Goal: Communication & Community: Answer question/provide support

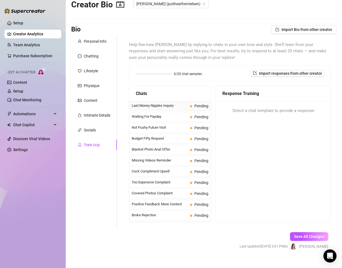
scroll to position [4, 0]
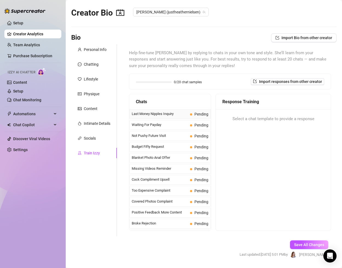
click at [177, 113] on span "Last Money Nipples Inquiry" at bounding box center [160, 113] width 56 height 5
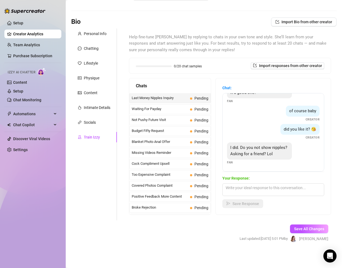
scroll to position [20, 0]
click at [254, 188] on textarea at bounding box center [273, 190] width 102 height 13
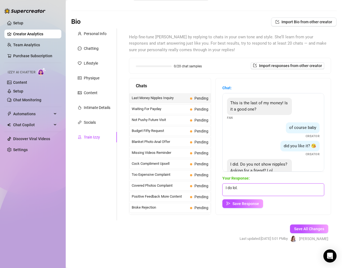
scroll to position [17, 0]
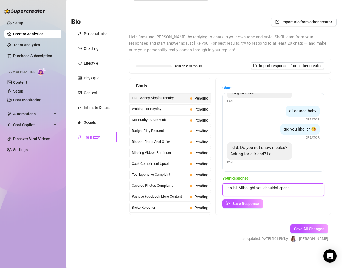
drag, startPoint x: 299, startPoint y: 187, endPoint x: 259, endPoint y: 188, distance: 40.3
click at [259, 188] on textarea "I do lol. Althought you shouldnt spend" at bounding box center [273, 190] width 102 height 13
click at [256, 188] on textarea "I do lol. Althought you shouldnt spend" at bounding box center [273, 190] width 102 height 13
drag, startPoint x: 254, startPoint y: 188, endPoint x: 279, endPoint y: 188, distance: 24.4
click at [279, 188] on textarea "I do lol. Although you shouldnt spend" at bounding box center [273, 190] width 102 height 13
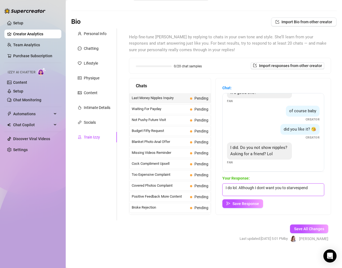
click at [297, 187] on textarea "I do lol. Although I dont want you to starvespend" at bounding box center [273, 190] width 102 height 13
click at [316, 188] on textarea "I do lol. Although I dont want you to over spend on me 🫣" at bounding box center [273, 190] width 102 height 13
click at [317, 188] on textarea "I do lol. Although I dont want you to over spend on me 🫣" at bounding box center [273, 190] width 102 height 13
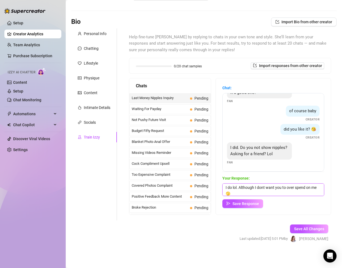
click at [312, 188] on textarea "I do lol. Although I dont want you to over spend on me 🫣" at bounding box center [273, 190] width 102 height 13
click at [263, 188] on textarea "I do lol. Although I dont want you to over spend on lil. ole me 🫣" at bounding box center [273, 190] width 102 height 13
click at [239, 187] on textarea "I do lol. Although I don't want you to over spend on lil. ole me 🫣" at bounding box center [273, 190] width 102 height 13
click at [242, 187] on textarea "I do lol. Although I don't want you to over spend on lil. ole me 🫣" at bounding box center [273, 190] width 102 height 13
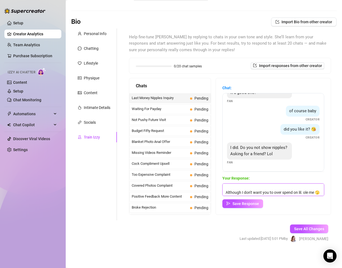
scroll to position [8, 0]
type textarea "I do lol. Several topless sets! Although I don't want you to over spend on lil.…"
click at [252, 203] on span "Save Response" at bounding box center [246, 204] width 27 height 4
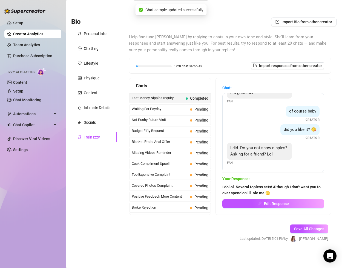
scroll to position [16, 0]
click at [192, 109] on span at bounding box center [191, 109] width 2 height 2
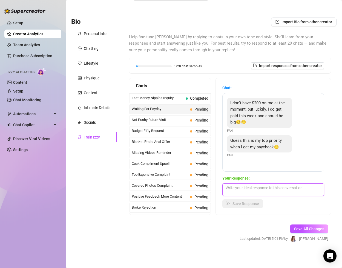
click at [251, 189] on textarea at bounding box center [273, 190] width 102 height 13
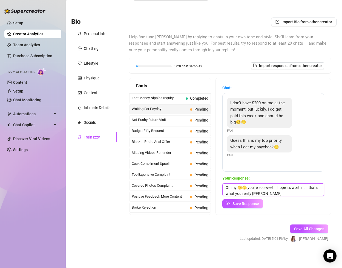
click at [254, 193] on textarea "Oh my 🫣🫣 you're so sweet! I hope its worth it if thats what you really [PERSON_…" at bounding box center [273, 190] width 102 height 13
click at [302, 188] on textarea "Oh my 🫣🫣 you're so sweet! I hope its worth it if thats what you really want haha" at bounding box center [273, 190] width 102 height 13
click at [288, 188] on textarea "Oh my 🫣🫣 you're so sweet! I hope its worth it if thats what you really want haha" at bounding box center [273, 190] width 102 height 13
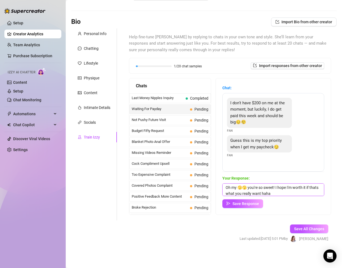
click at [306, 194] on textarea "Oh my 🫣🫣 you're so sweet! I hope I'm worth it if thats what you really want haha" at bounding box center [273, 190] width 102 height 13
drag, startPoint x: 245, startPoint y: 187, endPoint x: 239, endPoint y: 187, distance: 6.6
click at [239, 187] on textarea "Oh my 🫣🫣 you're so sweet! I hope I'm worth it if thats what you really want haha" at bounding box center [273, 190] width 102 height 13
paste textarea "🫣🫣"
click at [274, 193] on textarea "Oh my 🫣 you're so sweet! I hope I'm worth it if thats what you really want haha" at bounding box center [273, 190] width 102 height 13
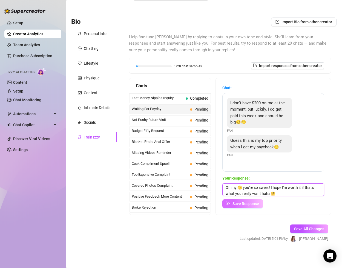
type textarea "Oh my 🫣 you're so sweet! I hope I'm worth it if thats what you really want haha🤗"
click at [257, 203] on span "Save Response" at bounding box center [246, 204] width 27 height 4
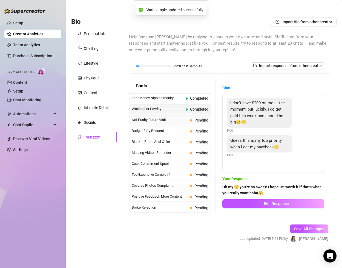
click at [178, 120] on span "Not Pushy Future Visit" at bounding box center [160, 119] width 56 height 5
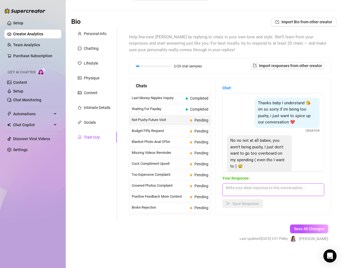
click at [242, 187] on textarea at bounding box center [273, 190] width 102 height 13
type textarea "I totally get that. I want you to be here for a while :)"
click at [242, 203] on span "Save Response" at bounding box center [246, 204] width 27 height 4
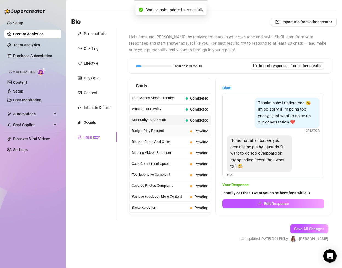
click at [176, 131] on span "Budget Fifty Request" at bounding box center [160, 130] width 56 height 5
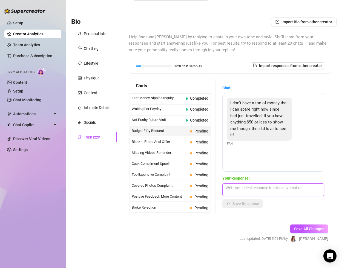
click at [239, 186] on textarea at bounding box center [273, 190] width 102 height 13
type textarea "Are you on my VIP? $24 and a lot of included content there :)"
click at [252, 203] on span "Save Response" at bounding box center [246, 204] width 27 height 4
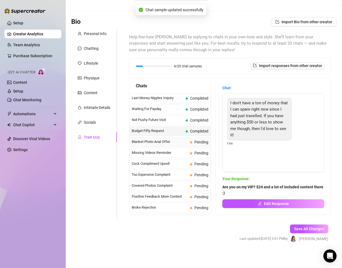
click at [170, 142] on span "Blanket Photo Anal Offer" at bounding box center [160, 141] width 56 height 5
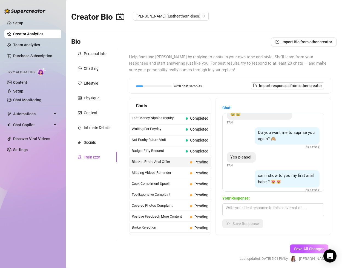
scroll to position [74, 0]
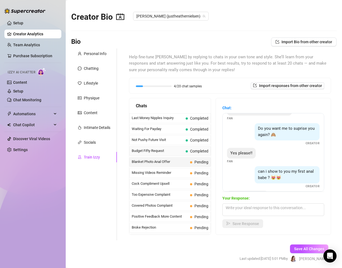
click at [174, 148] on span "Budget Fifty Request" at bounding box center [158, 150] width 52 height 5
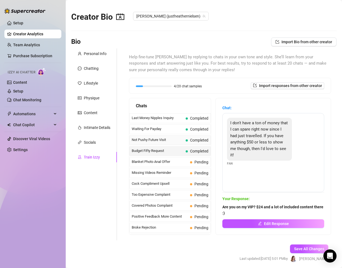
click at [180, 140] on span "Not Pushy Future Visit" at bounding box center [158, 139] width 52 height 5
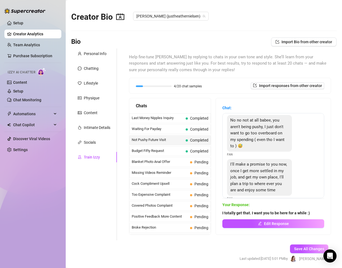
scroll to position [50, 0]
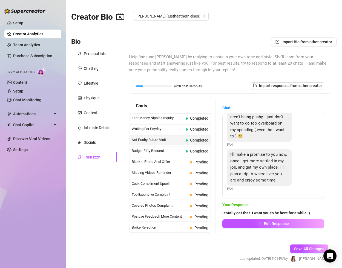
click at [251, 214] on strong "I totally get that. I want you to be here for a while :)" at bounding box center [266, 213] width 88 height 4
click at [252, 212] on strong "I totally get that. I want you to be here for a while :)" at bounding box center [266, 213] width 88 height 4
click at [261, 225] on icon "edit" at bounding box center [260, 224] width 4 height 4
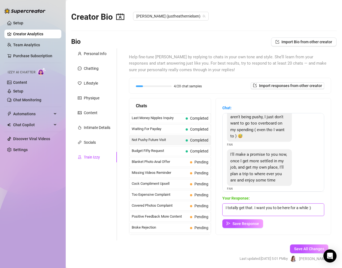
drag, startPoint x: 245, startPoint y: 206, endPoint x: 228, endPoint y: 208, distance: 17.9
click at [228, 208] on textarea "I totally get that. I want you to be here for a while :)" at bounding box center [273, 209] width 102 height 13
click at [240, 208] on textarea "I respectthat. I want you to be here for a while :)" at bounding box center [273, 209] width 102 height 13
click at [249, 209] on textarea "I respect that. I want you to be here for a while :)" at bounding box center [273, 209] width 102 height 13
drag, startPoint x: 310, startPoint y: 208, endPoint x: 242, endPoint y: 209, distance: 68.5
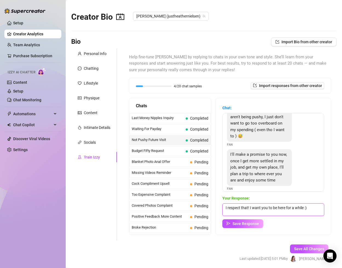
click at [242, 209] on textarea "I respect that! I want you to be here for a while :)" at bounding box center [273, 209] width 102 height 13
type textarea "I respect not over spending! I dont meet up with fans because I'm a full time m…"
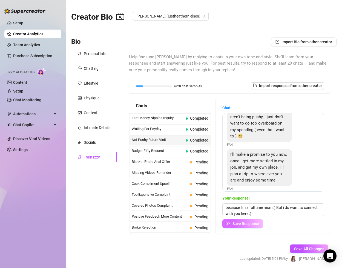
click at [252, 225] on span "Save Response" at bounding box center [246, 224] width 27 height 4
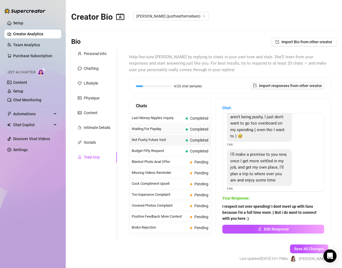
click at [184, 129] on div "Waiting For Payday Completed" at bounding box center [170, 129] width 82 height 10
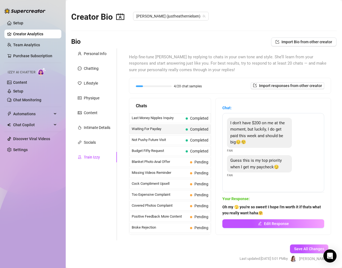
scroll to position [20, 0]
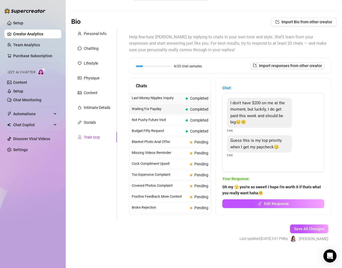
click at [196, 99] on span "Completed" at bounding box center [199, 98] width 18 height 4
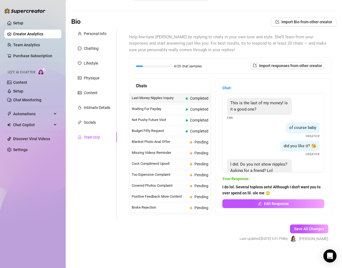
scroll to position [16, 0]
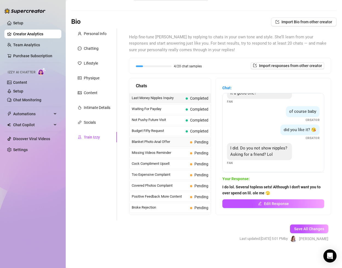
click at [179, 141] on span "Blanket Photo Anal Offer" at bounding box center [160, 141] width 56 height 5
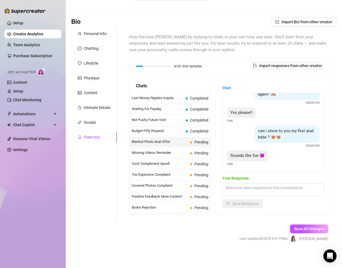
scroll to position [96, 0]
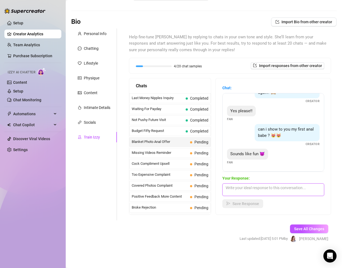
click at [247, 191] on textarea at bounding box center [273, 190] width 102 height 13
click at [176, 151] on span "Missing Videos Reminder" at bounding box center [160, 152] width 56 height 5
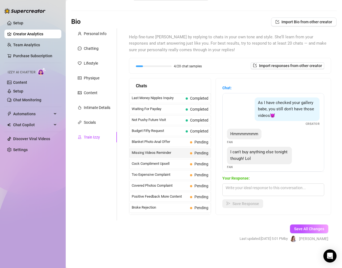
scroll to position [5, 0]
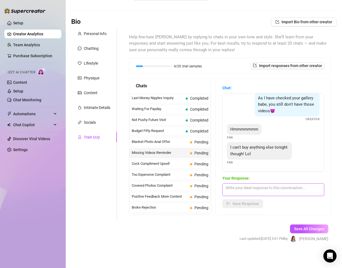
click at [251, 190] on textarea at bounding box center [273, 190] width 102 height 13
type textarea "Smart man 😜 Come back when you're ready!"
click at [253, 207] on button "Save Response" at bounding box center [242, 203] width 41 height 9
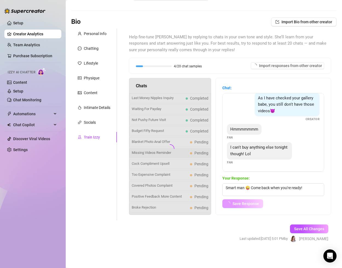
scroll to position [0, 0]
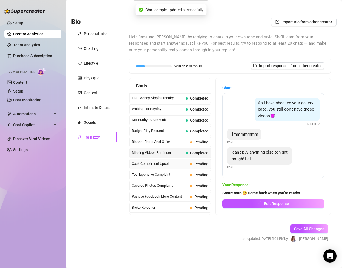
click at [191, 161] on span "Pending" at bounding box center [199, 164] width 18 height 6
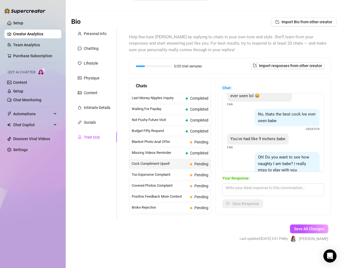
scroll to position [87, 0]
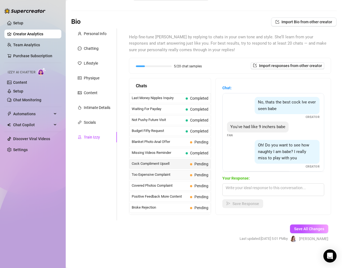
click at [166, 173] on span "Too Expensive Complaint" at bounding box center [160, 174] width 56 height 5
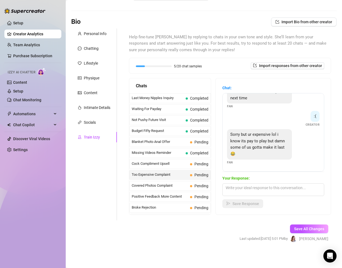
scroll to position [129, 0]
click at [247, 191] on textarea at bounding box center [273, 190] width 102 height 13
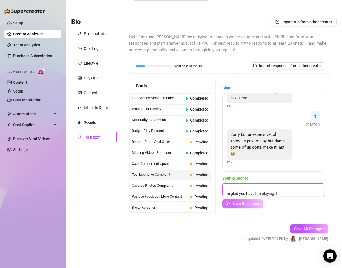
type textarea "Hahah okok Im glad you have fun playing ;)"
click at [254, 203] on span "Save Response" at bounding box center [246, 204] width 27 height 4
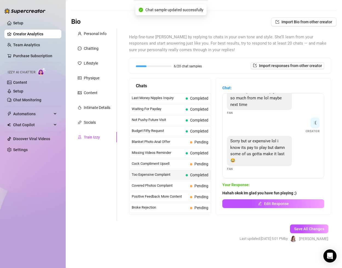
scroll to position [122, 0]
click at [170, 182] on div "Covered Photos Complaint Pending" at bounding box center [170, 186] width 82 height 10
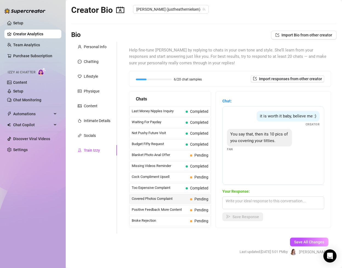
scroll to position [0, 0]
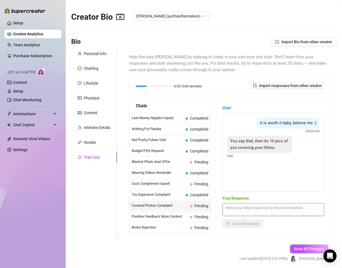
click at [254, 210] on textarea at bounding box center [273, 209] width 102 height 13
type textarea "I mean... I'll send the uncovered ones then 😉"
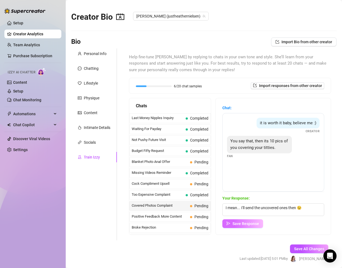
click at [249, 226] on button "Save Response" at bounding box center [242, 223] width 41 height 9
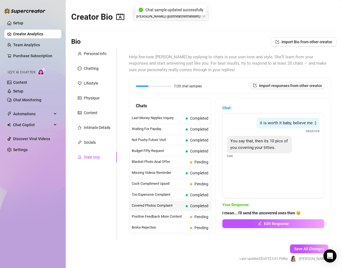
scroll to position [24, 0]
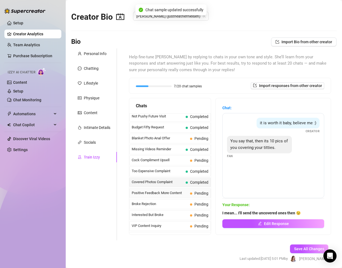
click at [192, 193] on span at bounding box center [191, 194] width 2 height 2
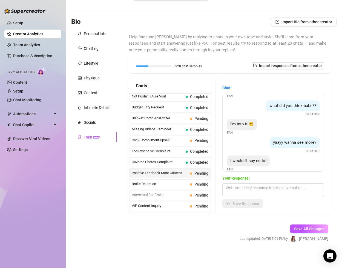
scroll to position [22, 0]
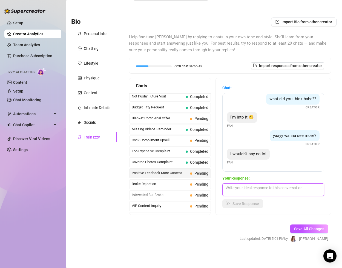
click at [259, 187] on textarea at bounding box center [273, 190] width 102 height 13
click at [226, 187] on textarea "What do you like?" at bounding box center [273, 190] width 102 height 13
type textarea "Hmmm.. Let me think.... What do you like?"
click at [249, 204] on span "Save Response" at bounding box center [246, 204] width 27 height 4
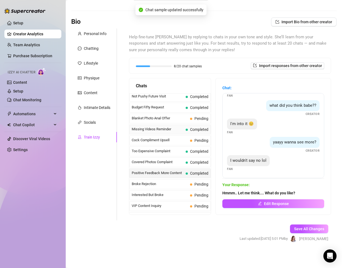
scroll to position [16, 0]
click at [171, 181] on span "Broke Rejection" at bounding box center [160, 183] width 56 height 5
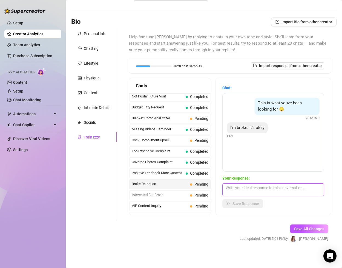
click at [240, 191] on textarea at bounding box center [273, 190] width 102 height 13
type textarea "H"
type textarea "Awww haha. At least you're honest and confident :) I'm glad to have you here an…"
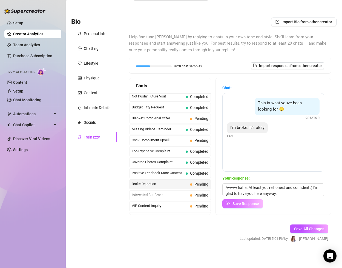
click at [245, 202] on span "Save Response" at bounding box center [246, 204] width 27 height 4
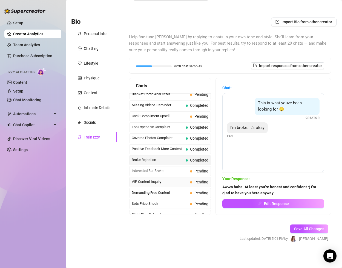
scroll to position [64, 0]
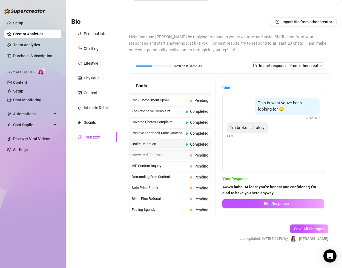
click at [181, 154] on span "Interested But Broke" at bounding box center [160, 154] width 56 height 5
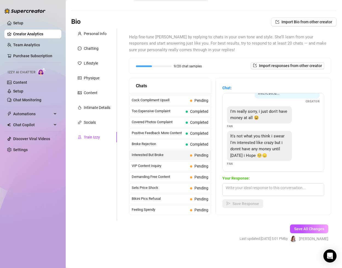
scroll to position [24, 0]
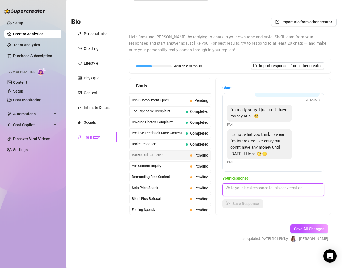
click at [255, 188] on textarea at bounding box center [273, 190] width 102 height 13
type textarea "Keep working hard 💪 Men like you make the world go round. 😉"
click at [252, 202] on span "Save Response" at bounding box center [246, 204] width 27 height 4
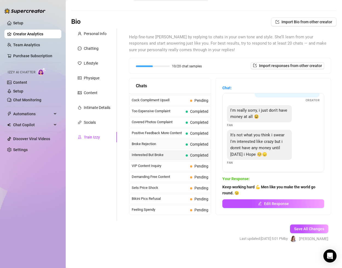
scroll to position [24, 0]
click at [180, 166] on span "VIP Content Inquiry" at bounding box center [160, 165] width 56 height 5
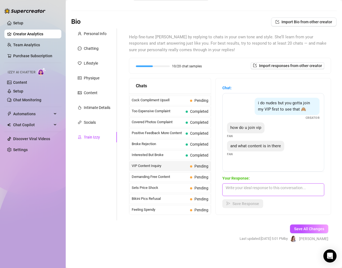
click at [243, 188] on textarea at bounding box center [273, 190] width 102 height 13
click at [263, 189] on textarea at bounding box center [273, 190] width 102 height 13
click at [269, 188] on textarea "This account is for my art and getting to know me" at bounding box center [273, 190] width 102 height 13
click at [278, 188] on textarea "This account is for my art, PPV, and getting to know me" at bounding box center [273, 190] width 102 height 13
click at [271, 188] on textarea "This account is for my art, PPVs, and getting to know me" at bounding box center [273, 190] width 102 height 13
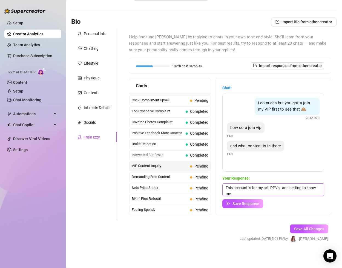
click at [289, 193] on textarea "This account is for my art, PPVs, and getting to know me" at bounding box center [273, 190] width 102 height 13
click at [239, 194] on textarea "This account is for my art, PPVs, and getting to know me :) VIP is full of JOIs" at bounding box center [273, 190] width 102 height 13
click at [266, 193] on textarea "This account is for my art, PPVs, and getting to know me :) VIP is mostly of JO…" at bounding box center [273, 190] width 102 height 13
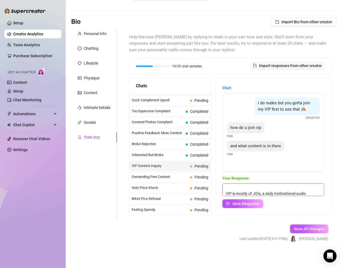
scroll to position [18, 0]
click at [250, 187] on textarea "This account is for my art, PPVs, and getting to know me :) VIP is mostly of JO…" at bounding box center [273, 190] width 102 height 13
click at [295, 193] on textarea "This account is for my art, PPVs, and getting to know me :) VIP is mostly where…" at bounding box center [273, 190] width 102 height 13
click at [261, 187] on textarea "This account is for my art, PPVs, and getting to know me :) VIP is mostly where…" at bounding box center [273, 190] width 102 height 13
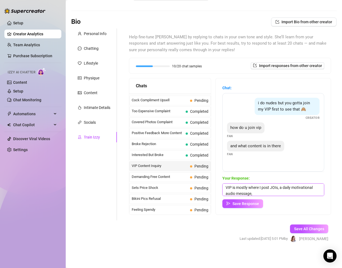
click at [264, 191] on textarea "This account is for my art, PPVs, and getting to know me :) VIP is mostly where…" at bounding box center [273, 190] width 102 height 13
click at [245, 190] on textarea "This account is for my art, PPVs, and getting to know me :) VIP is mostly where…" at bounding box center [273, 190] width 102 height 13
click at [283, 191] on textarea "This account is for my art, PPVs, and getting to know me :) VIP is where I post…" at bounding box center [273, 190] width 102 height 13
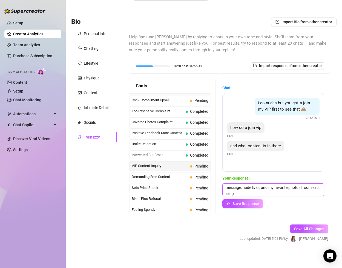
click at [307, 190] on textarea "This account is for my art, PPVs, and getting to know me :) VIP is where I post…" at bounding box center [273, 190] width 102 height 13
click at [305, 194] on textarea "This account is for my art, PPVs, and getting to know me :) VIP is where I post…" at bounding box center [273, 190] width 102 height 13
type textarea "This account is for my art, PPVs, and getting to know me :) VIP is where I post…"
click at [250, 203] on span "Save Response" at bounding box center [246, 204] width 27 height 4
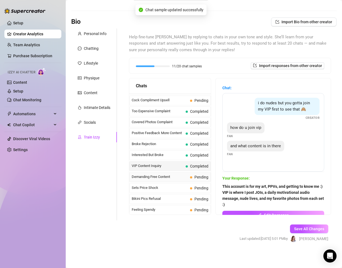
click at [182, 176] on span "Demanding Free Content" at bounding box center [160, 176] width 56 height 5
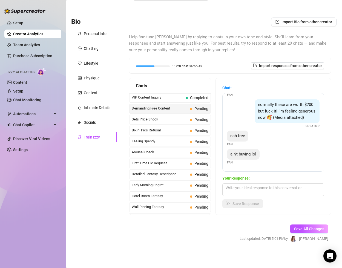
scroll to position [53, 0]
click at [252, 191] on textarea at bounding box center [273, 190] width 102 height 13
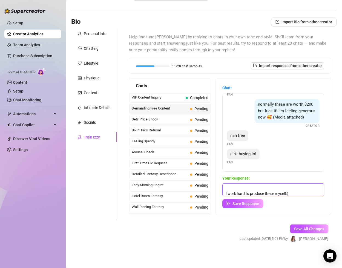
click at [286, 193] on textarea "Well... ph it is 😅 I work hard to produce these myself:)" at bounding box center [273, 190] width 102 height 13
click at [249, 187] on textarea "Well... ph it is 😅 I work hard to produce these myself :)" at bounding box center [273, 190] width 102 height 13
click at [239, 189] on textarea "Well... ph it is 😅 I work hard to produce these myself :)" at bounding box center [273, 190] width 102 height 13
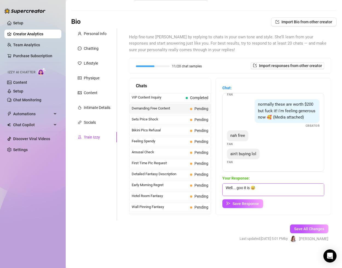
drag, startPoint x: 225, startPoint y: 191, endPoint x: 225, endPoint y: 174, distance: 16.7
click at [225, 174] on div "Chat: i was promised nudes for this Fan nudes or at least topless Fan give me s…" at bounding box center [273, 146] width 102 height 123
click at [253, 188] on textarea "I get it. I wouldnt buy either... but I work hard to produce these myself :)" at bounding box center [273, 190] width 102 height 13
type textarea "I get it. I wouldn't buy either... but I work hard to produce these myself :)"
click at [254, 205] on span "Save Response" at bounding box center [246, 204] width 27 height 4
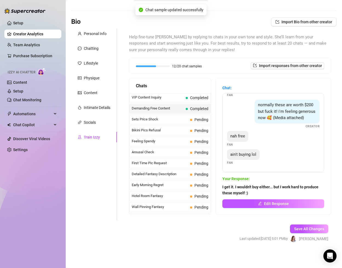
scroll to position [53, 0]
click at [188, 120] on span "Sets Price Shock" at bounding box center [160, 119] width 56 height 5
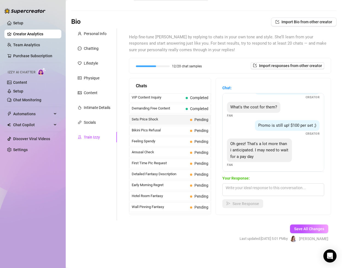
scroll to position [23, 0]
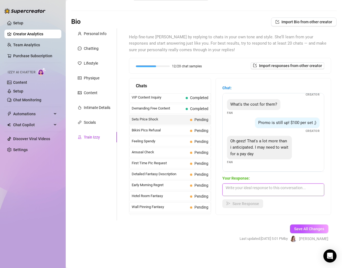
click at [237, 188] on textarea at bounding box center [273, 190] width 102 height 13
type textarea "ok 🥰"
click at [237, 207] on button "Save Response" at bounding box center [242, 203] width 41 height 9
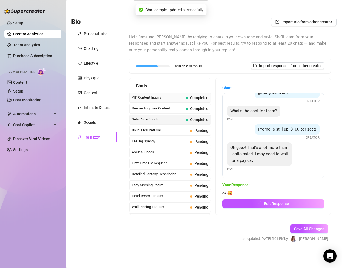
scroll to position [17, 0]
click at [162, 128] on span "Bikini Pics Refusal" at bounding box center [160, 130] width 56 height 5
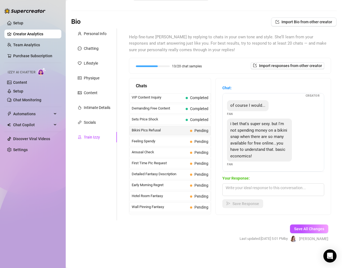
scroll to position [37, 0]
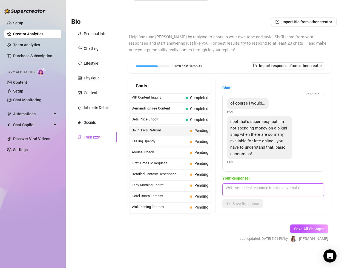
click at [253, 187] on textarea at bounding box center [273, 190] width 102 height 13
click at [279, 188] on textarea "So buy the topless ones hahah😈" at bounding box center [273, 190] width 102 height 13
type textarea "So buy the topless ones hahah 😈"
click at [251, 206] on button "Save Response" at bounding box center [242, 203] width 41 height 9
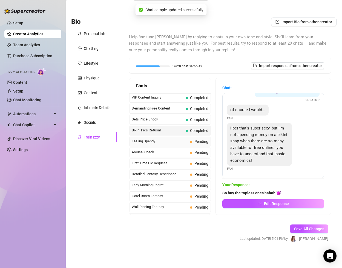
scroll to position [31, 0]
click at [171, 137] on div "Feeling Spendy Pending" at bounding box center [170, 142] width 82 height 10
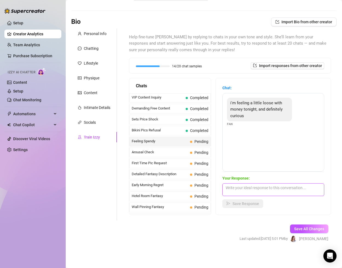
click at [240, 193] on textarea at bounding box center [273, 190] width 102 height 13
type textarea "H"
type textarea "Okkk :):) Let's see... what can i send you?"
click at [236, 201] on button "Save Response" at bounding box center [242, 203] width 41 height 9
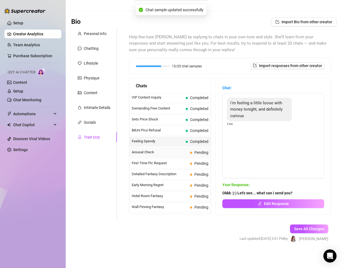
click at [176, 154] on span "Arousal Check" at bounding box center [160, 152] width 56 height 5
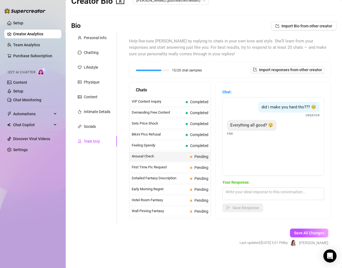
scroll to position [20, 0]
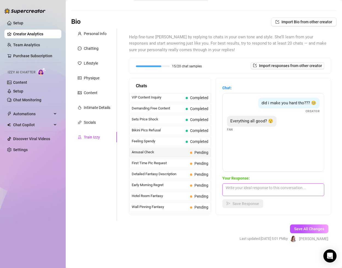
click at [251, 190] on textarea at bounding box center [273, 190] width 102 height 13
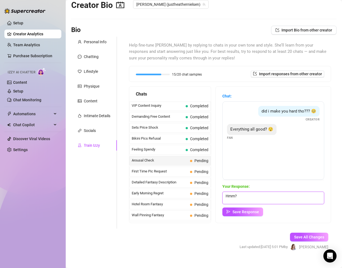
scroll to position [3, 0]
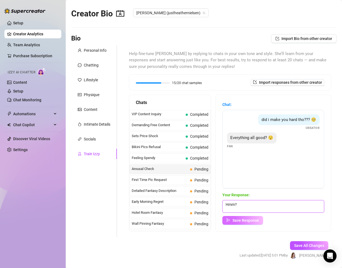
type textarea "Hmm?"
click at [253, 218] on span "Save Response" at bounding box center [246, 220] width 27 height 4
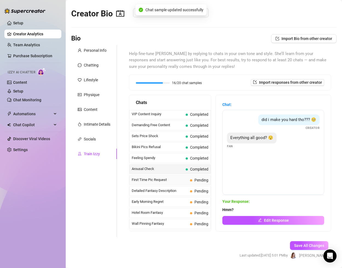
click at [190, 177] on div "First Time Pic Request Pending" at bounding box center [170, 180] width 82 height 10
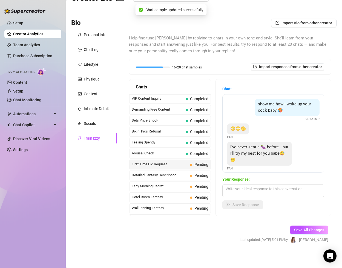
scroll to position [20, 0]
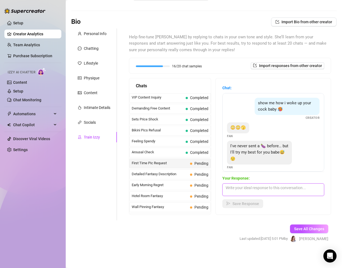
click at [251, 188] on textarea at bounding box center [273, 190] width 102 height 13
type textarea "Hhaha aww.... up to you!"
click at [245, 206] on span "Save Response" at bounding box center [246, 204] width 27 height 4
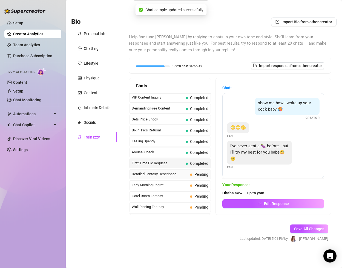
click at [177, 173] on span "Detailed Fantasy Description" at bounding box center [160, 173] width 56 height 5
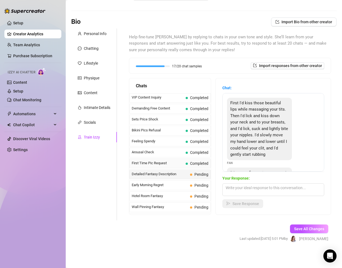
click at [174, 162] on span "First Time Pic Request" at bounding box center [158, 162] width 52 height 5
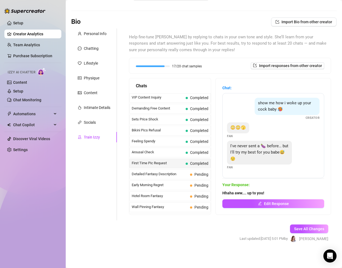
click at [277, 193] on span "Hhaha aww.... up to you!" at bounding box center [273, 193] width 102 height 6
click at [276, 204] on span "Edit Response" at bounding box center [276, 204] width 25 height 4
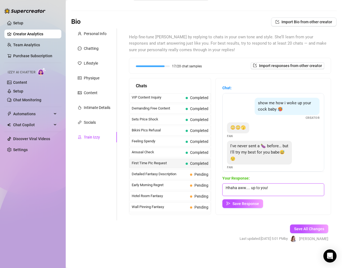
click at [278, 188] on textarea "Hhaha aww.... up to you!" at bounding box center [273, 190] width 102 height 13
click at [297, 189] on textarea "Hhaha aww.... up to you! I'll do a video revoew for $30" at bounding box center [273, 190] width 102 height 13
click at [318, 189] on textarea "Hhaha aww.... up to you! I'll do a video review for $30" at bounding box center [273, 190] width 102 height 13
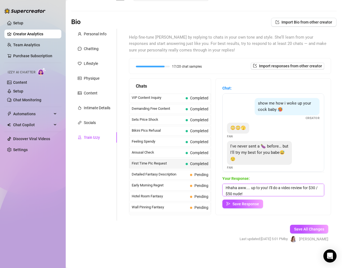
click at [229, 188] on textarea "Hhaha aww.... up to you! I'll do a video review for $30 / $50 nude!" at bounding box center [273, 190] width 102 height 13
click at [238, 188] on textarea "Hahaha aww.... up to you! I'll do a video review for $30 / $50 nude!" at bounding box center [273, 190] width 102 height 13
click at [249, 189] on textarea "Haha aww.... up to you! I'll do a video review for $30 / $50 nude!" at bounding box center [273, 190] width 102 height 13
click at [262, 188] on textarea "Haha aww.... I was 31 before i sent mine lol .up to you! I'll do a video review…" at bounding box center [273, 190] width 102 height 13
click at [302, 188] on textarea "Haha aww.... I was 30 before i sent mine lol .up to you! I'll do a video review…" at bounding box center [273, 190] width 102 height 13
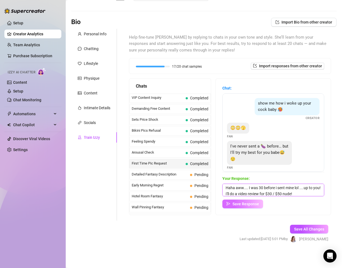
type textarea "Haha aww.... I was 30 before i sent mine lol ....up to you! I'll do a video rev…"
click at [246, 203] on span "Save Response" at bounding box center [246, 204] width 27 height 4
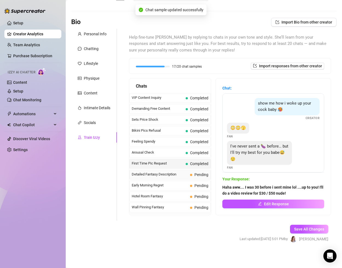
scroll to position [179, 0]
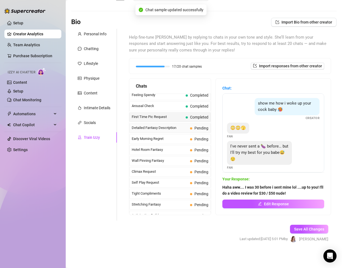
click at [183, 128] on span "Detailed Fantasy Description" at bounding box center [160, 127] width 56 height 5
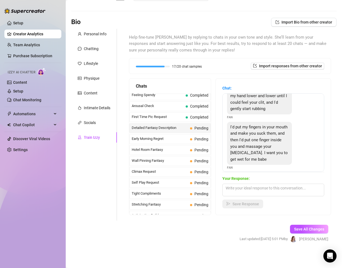
scroll to position [51, 0]
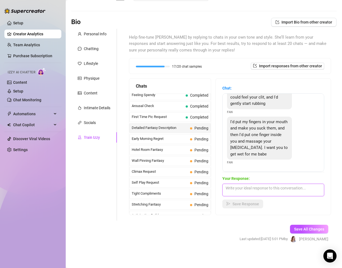
click at [251, 192] on textarea at bounding box center [273, 190] width 102 height 13
type textarea "Wow! You're such an amazing writer! I'm sure I'd love that 🥰"
click at [251, 205] on span "Save Response" at bounding box center [246, 204] width 27 height 4
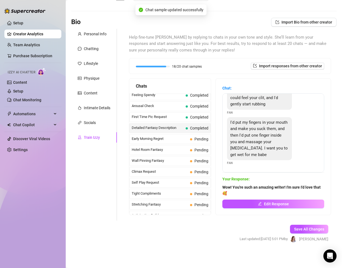
scroll to position [51, 0]
click at [182, 139] on span "Early Morning Regret" at bounding box center [160, 138] width 56 height 5
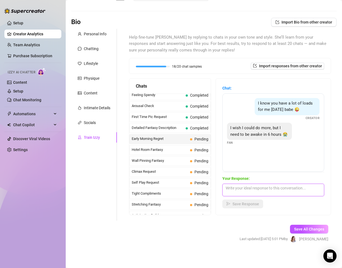
click at [239, 187] on textarea at bounding box center [273, 190] width 102 height 13
click at [236, 190] on textarea "Aww. sweet dreams hun!" at bounding box center [273, 190] width 102 height 13
type textarea "Aww. Get your rest. Sweet dreams hun!"
click at [236, 207] on button "Save Response" at bounding box center [242, 204] width 41 height 9
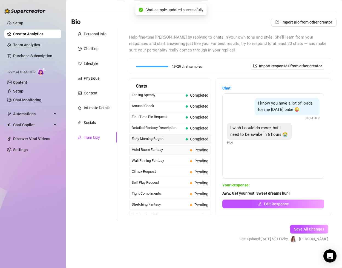
click at [176, 151] on span "Hotel Room Fantasy" at bounding box center [160, 149] width 56 height 5
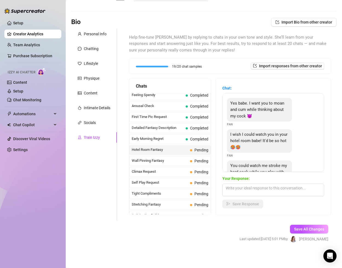
scroll to position [24, 0]
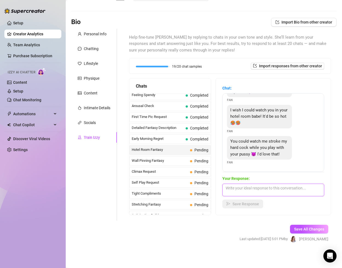
click at [243, 188] on textarea at bounding box center [273, 190] width 102 height 13
type textarea "🙃 that would be fun"
click at [244, 204] on span "Save Response" at bounding box center [246, 204] width 27 height 4
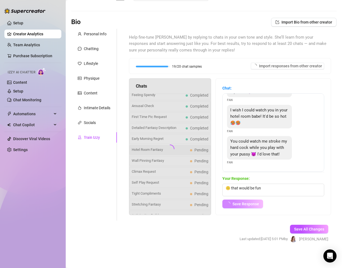
scroll to position [18, 0]
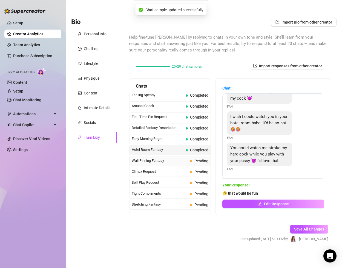
click at [170, 161] on span "Wall Pinning Fantasy" at bounding box center [160, 160] width 56 height 5
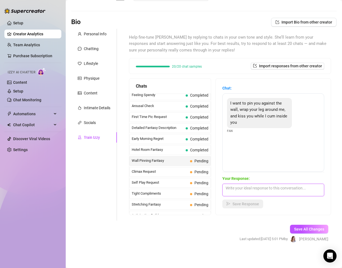
click at [242, 190] on textarea at bounding box center [273, 190] width 102 height 13
type textarea "😳 i like the dominance 😏"
click at [244, 205] on span "Save Response" at bounding box center [246, 204] width 27 height 4
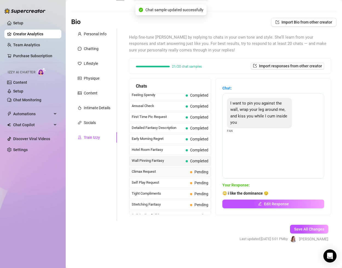
click at [180, 172] on span "Climax Request" at bounding box center [160, 171] width 56 height 5
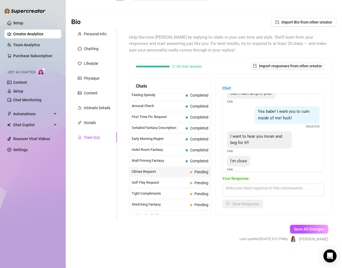
scroll to position [17, 0]
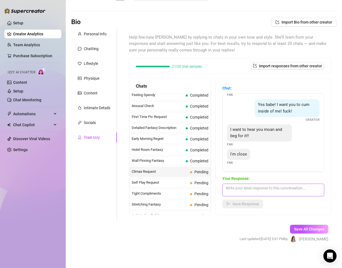
click at [250, 185] on textarea at bounding box center [273, 190] width 102 height 13
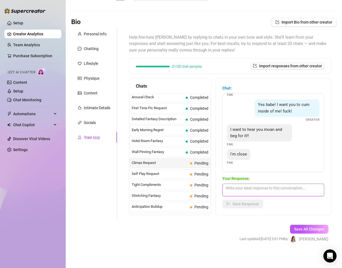
scroll to position [188, 0]
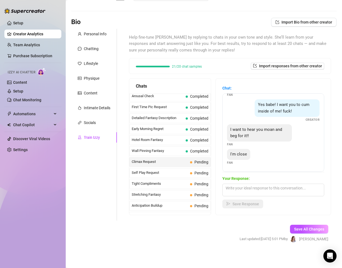
click at [182, 162] on span "Climax Request" at bounding box center [160, 161] width 56 height 5
click at [184, 171] on span "Self Play Request" at bounding box center [160, 172] width 56 height 5
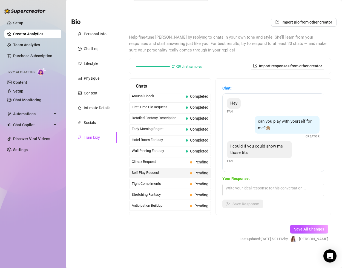
scroll to position [20, 0]
click at [248, 184] on textarea at bounding box center [273, 190] width 102 height 13
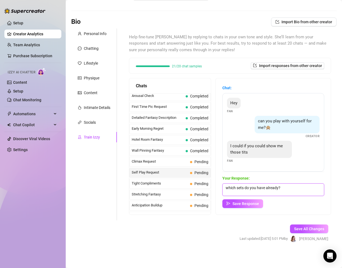
type textarea "which sets do you have already?"
drag, startPoint x: 286, startPoint y: 185, endPoint x: 202, endPoint y: 176, distance: 84.8
click at [202, 176] on div "Chats Last Money Nipples Inquiry Completed Waiting For Payday Completed Not Pus…" at bounding box center [230, 146] width 202 height 137
click at [170, 184] on span "Tight Compliments" at bounding box center [160, 183] width 56 height 5
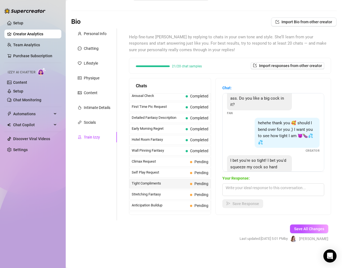
scroll to position [36, 0]
click at [251, 192] on textarea at bounding box center [273, 190] width 102 height 13
type textarea "I have been told that 😉😏"
click at [248, 205] on span "Save Response" at bounding box center [246, 204] width 27 height 4
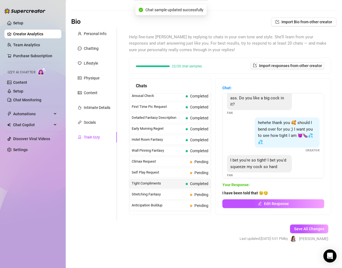
scroll to position [30, 0]
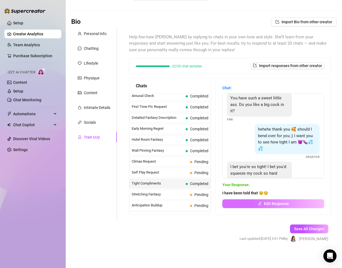
click at [265, 204] on span "Edit Response" at bounding box center [276, 204] width 25 height 4
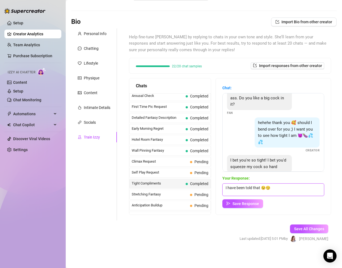
drag, startPoint x: 277, startPoint y: 188, endPoint x: 217, endPoint y: 184, distance: 60.1
click at [217, 184] on div "Chat: should i get completely naked for you baby? 😩💦 Creator You have such a sw…" at bounding box center [273, 146] width 115 height 136
click at [183, 195] on span "Stretching Fantasy" at bounding box center [160, 194] width 56 height 5
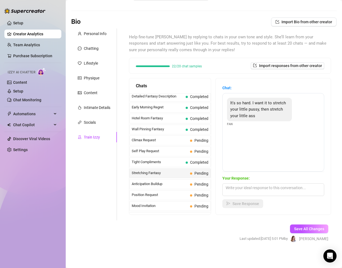
scroll to position [210, 0]
click at [184, 182] on span "Anticipation Buildup" at bounding box center [160, 183] width 56 height 5
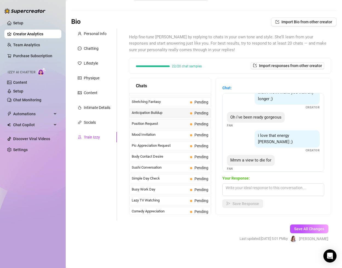
scroll to position [492, 0]
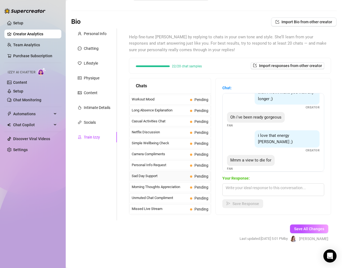
click at [177, 173] on span "Sad Day Support" at bounding box center [160, 175] width 56 height 5
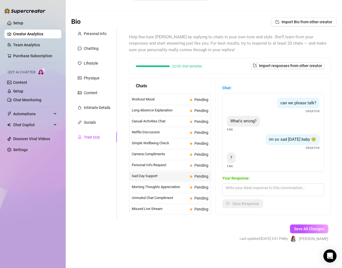
scroll to position [4, 0]
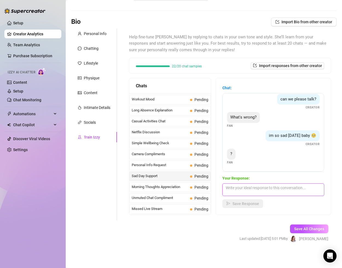
click at [245, 187] on textarea at bounding box center [273, 190] width 102 height 13
